Goal: Use online tool/utility

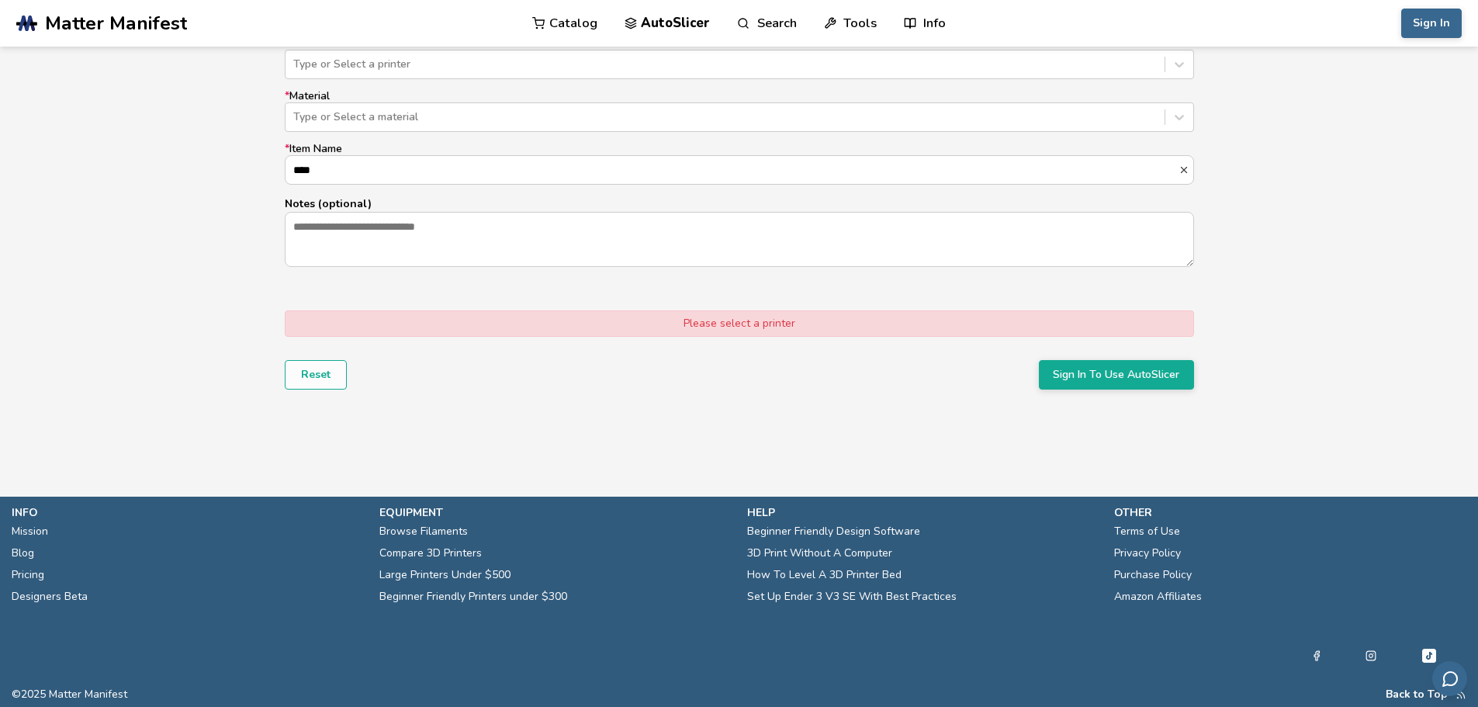
scroll to position [1031, 0]
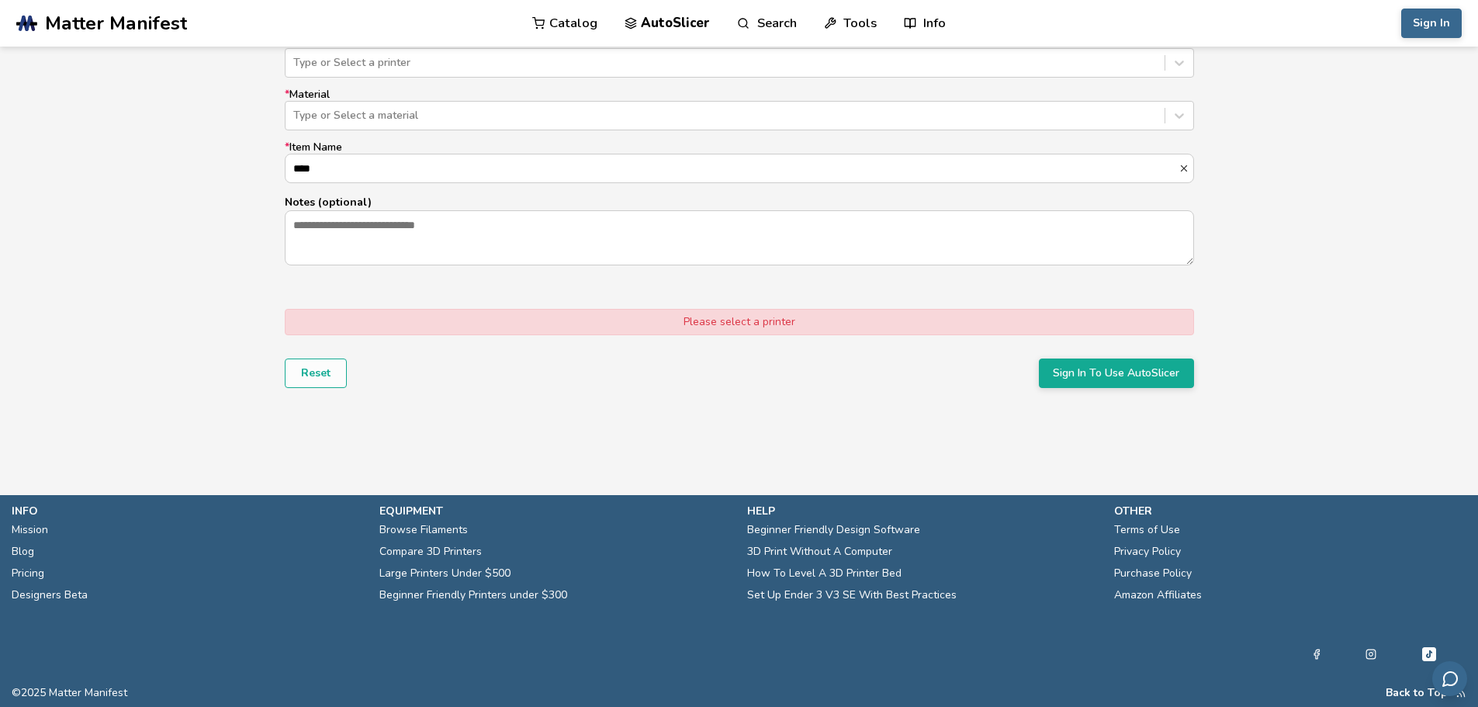
click at [767, 324] on div "Please select a printer" at bounding box center [740, 322] width 910 height 26
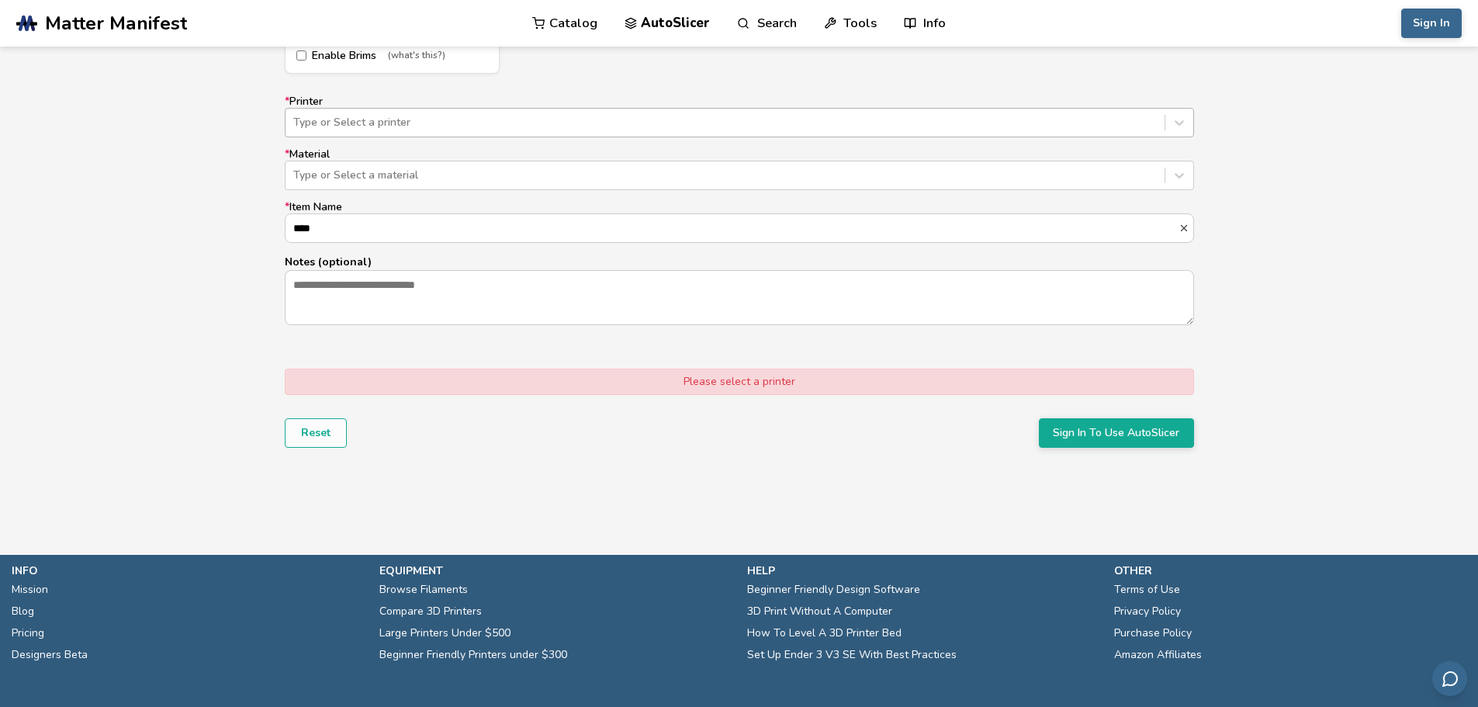
scroll to position [721, 0]
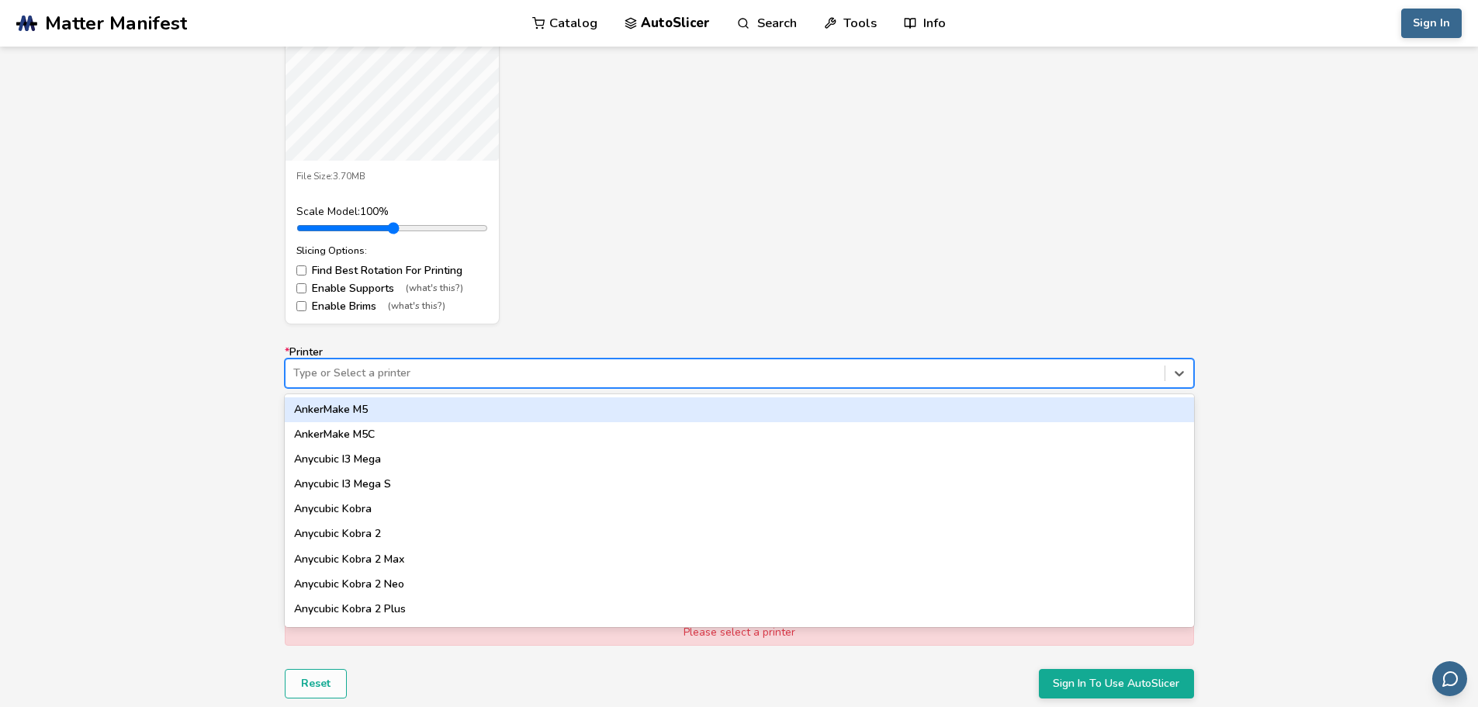
click at [355, 368] on div at bounding box center [725, 374] width 864 height 16
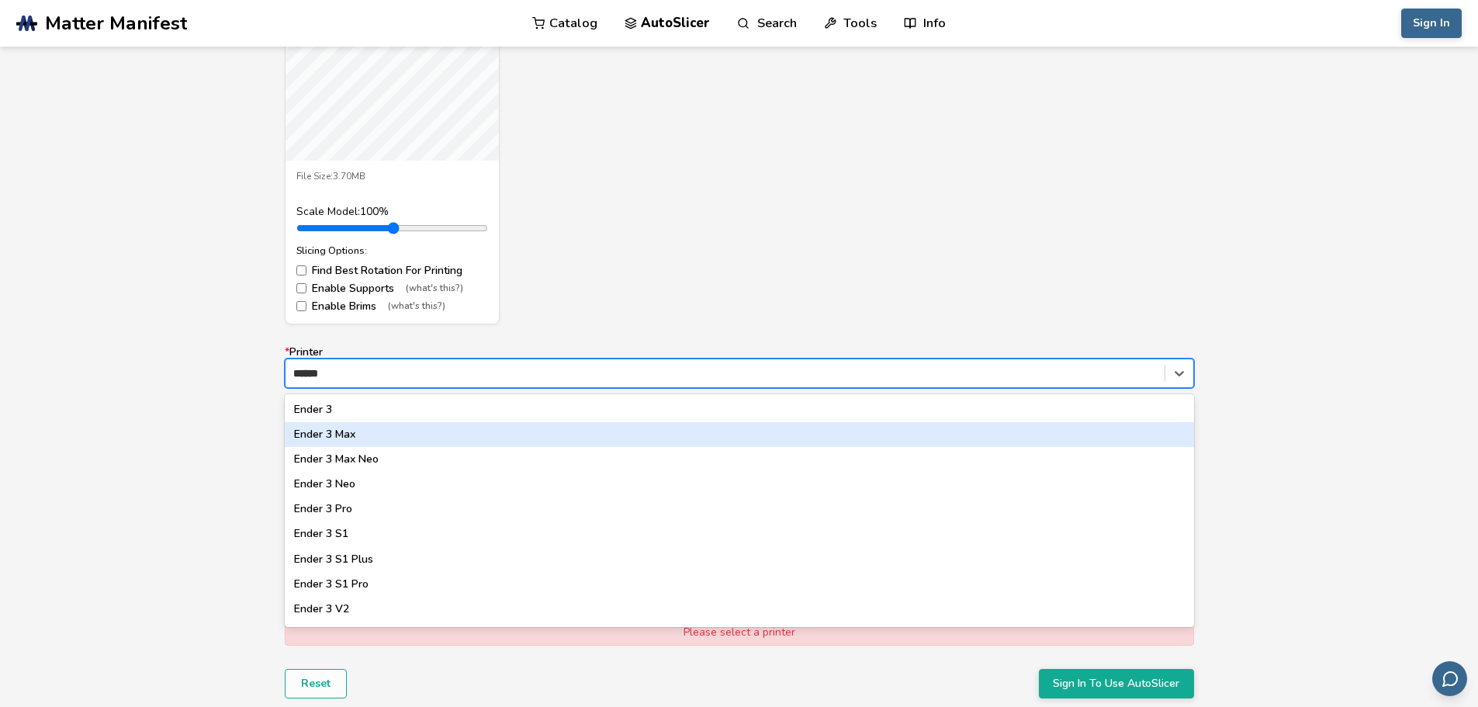
type input "*******"
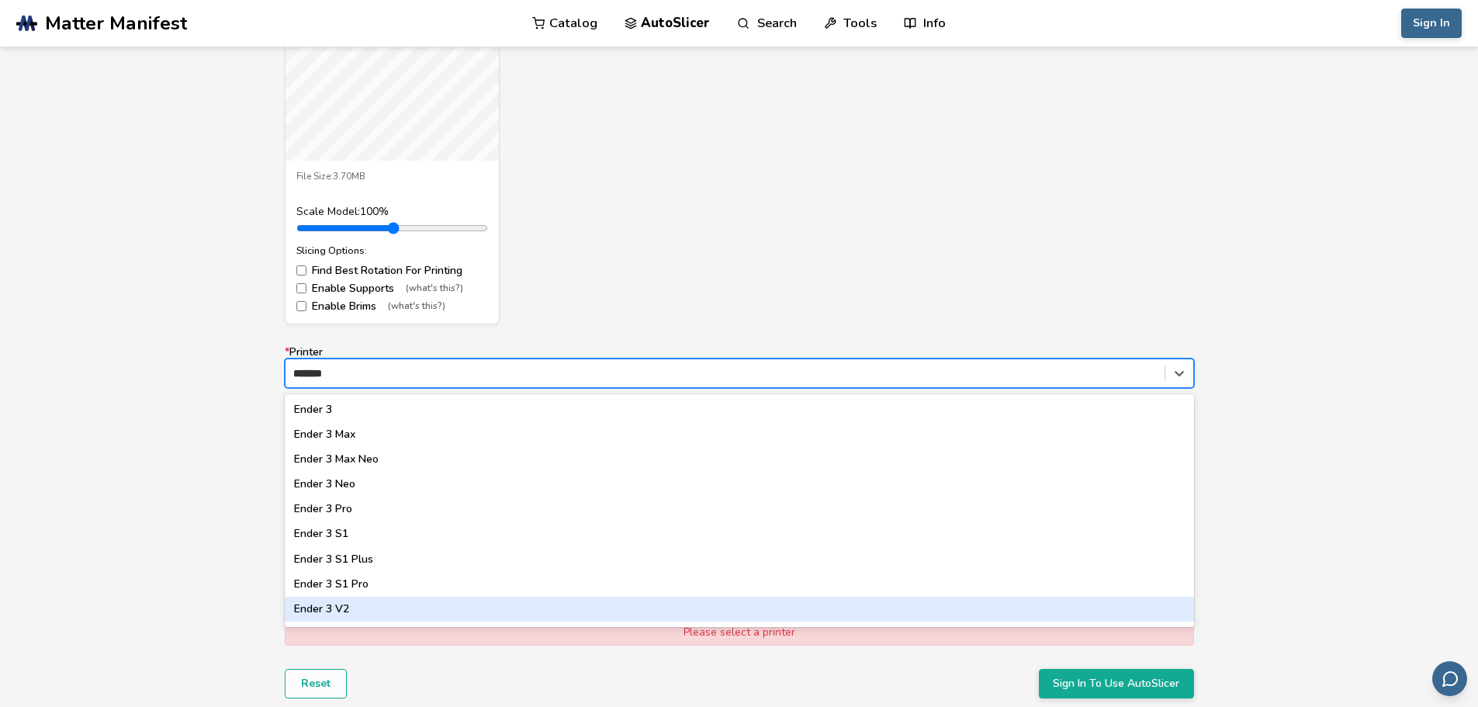
click at [320, 615] on div "Ender 3 V2" at bounding box center [740, 609] width 910 height 25
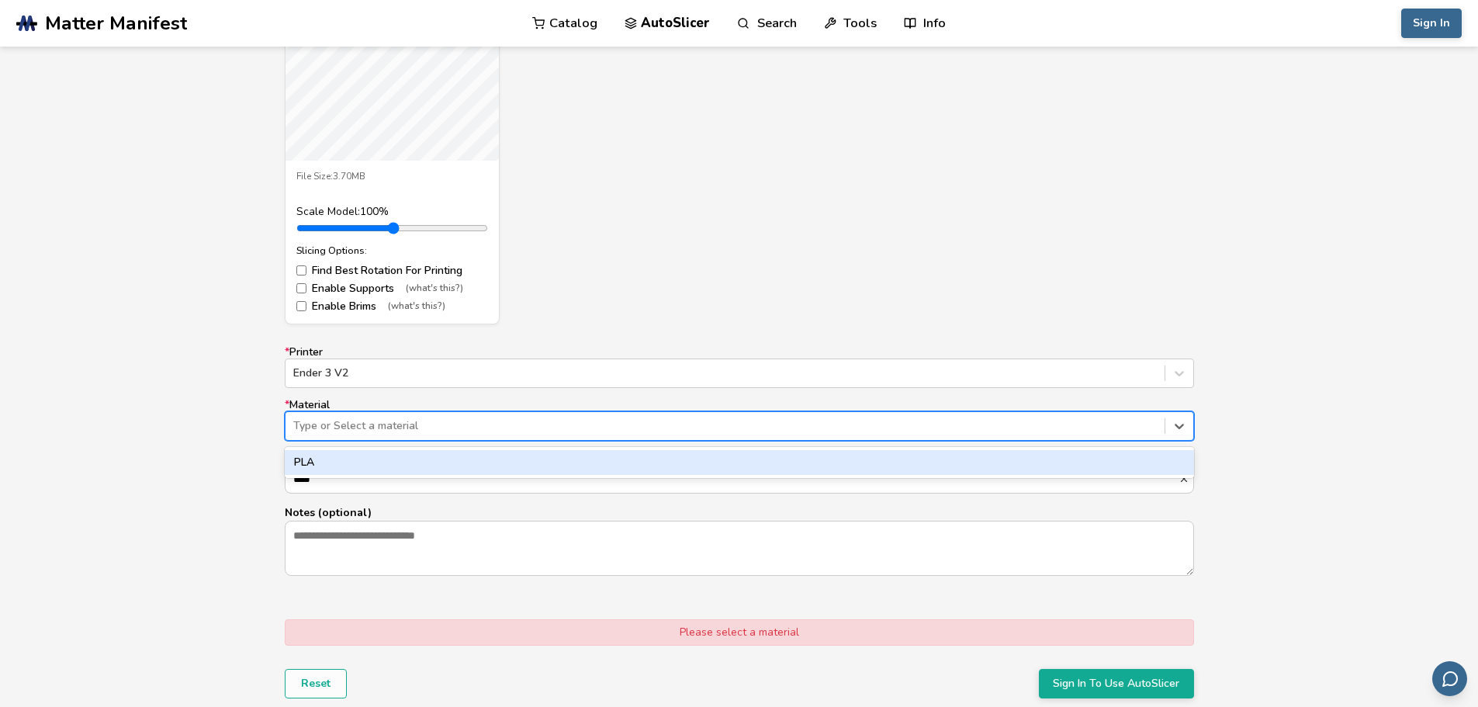
click at [372, 431] on div at bounding box center [725, 426] width 864 height 16
click at [358, 468] on div "PLA" at bounding box center [740, 462] width 910 height 25
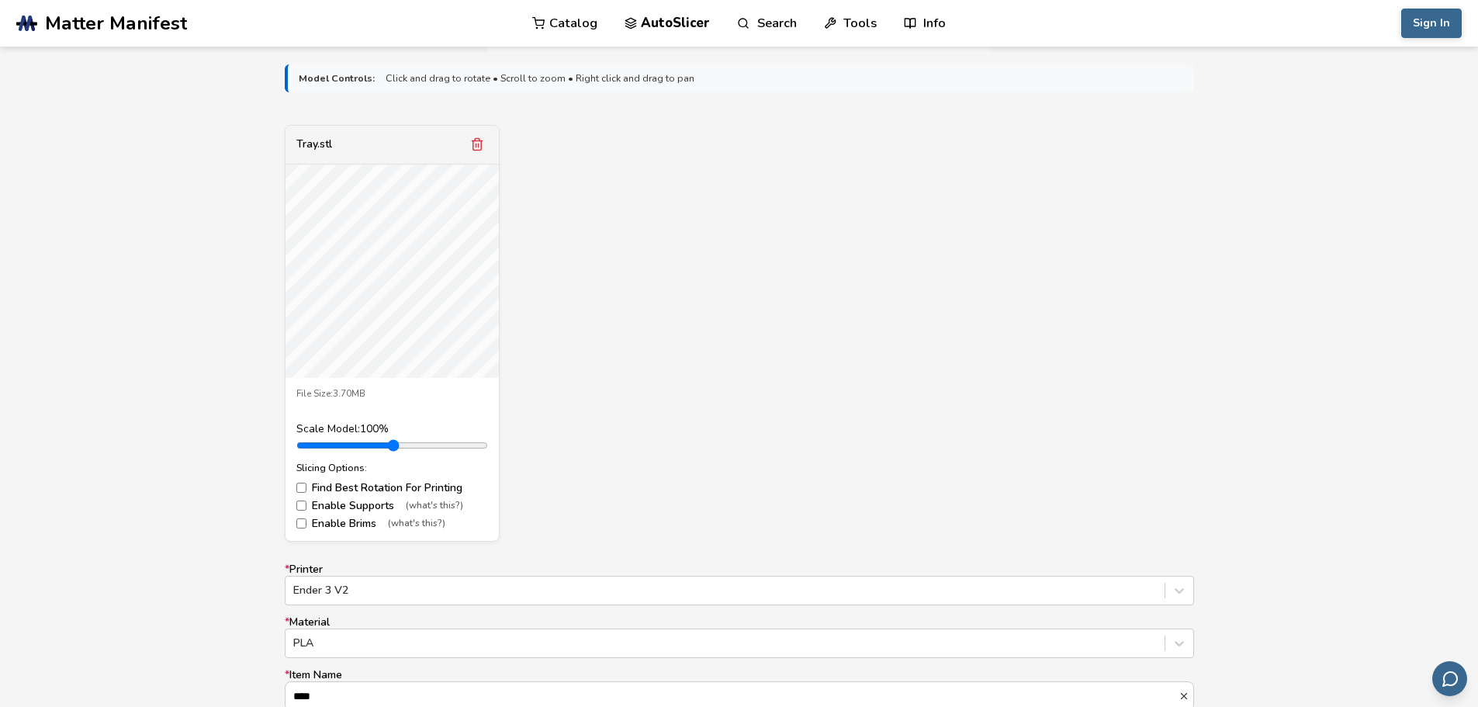
scroll to position [824, 0]
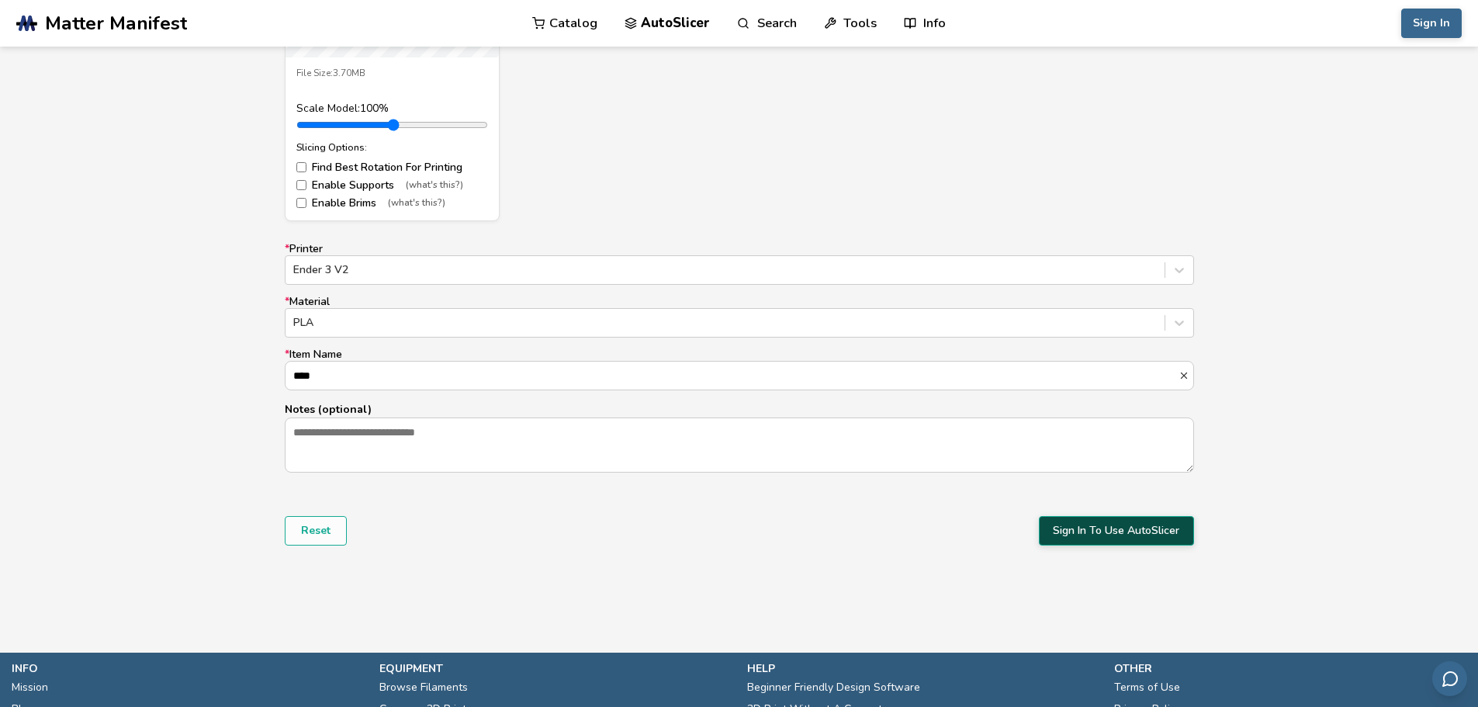
click at [1118, 528] on button "Sign In To Use AutoSlicer" at bounding box center [1116, 530] width 155 height 29
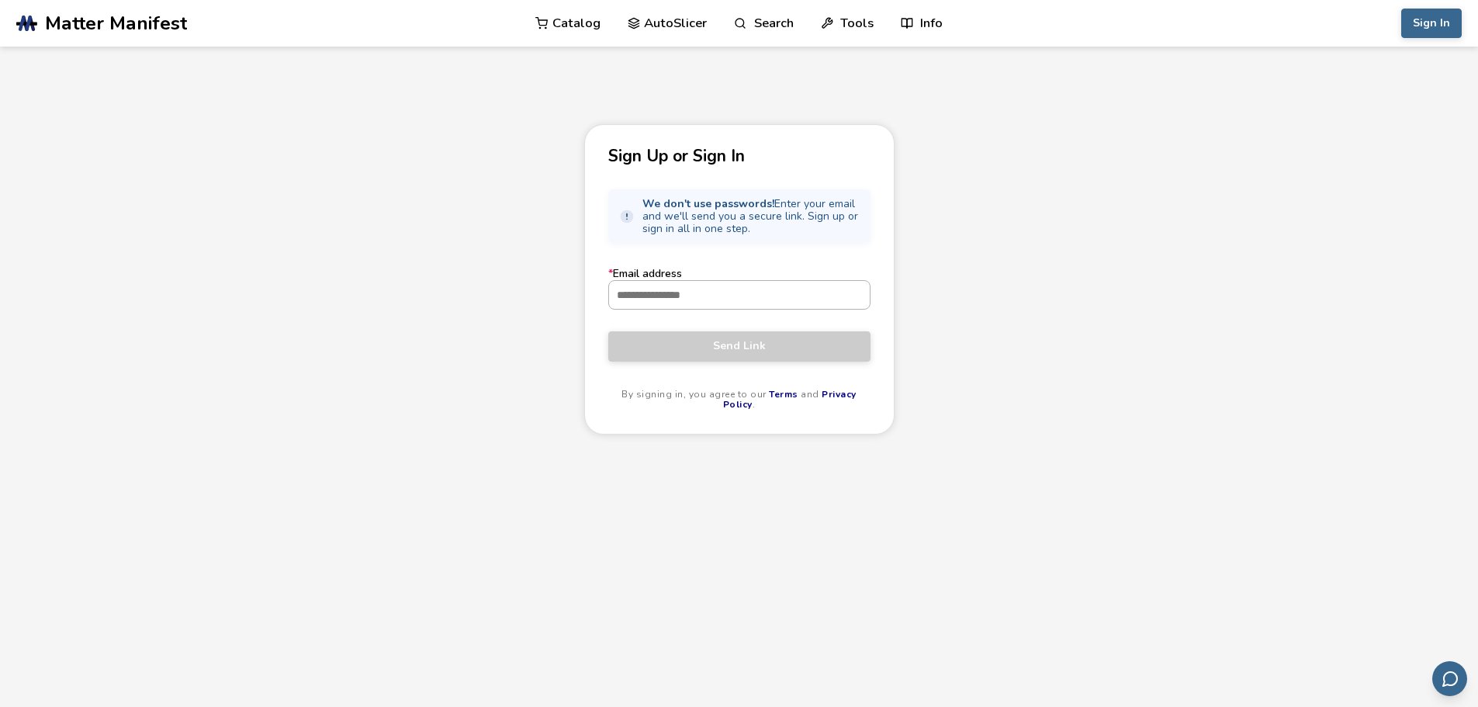
click at [671, 282] on input "* Email address" at bounding box center [739, 295] width 261 height 28
type input "**********"
